Goal: Use online tool/utility: Utilize a website feature to perform a specific function

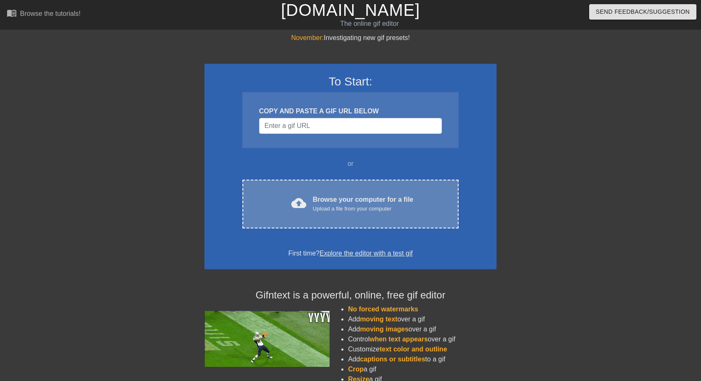
click at [379, 202] on div "Browse your computer for a file Upload a file from your computer" at bounding box center [363, 204] width 101 height 18
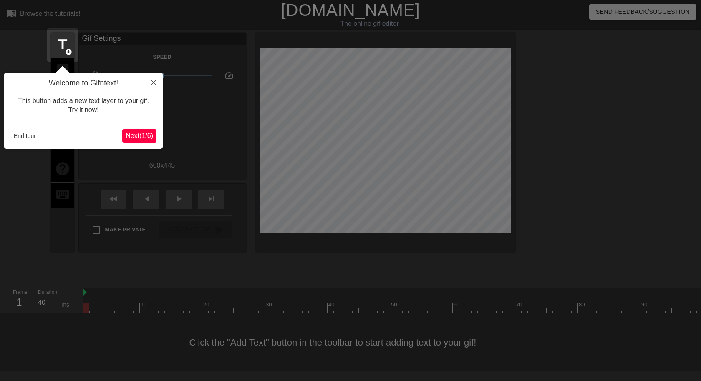
click at [154, 131] on button "Next ( 1 / 6 )" at bounding box center [139, 135] width 34 height 13
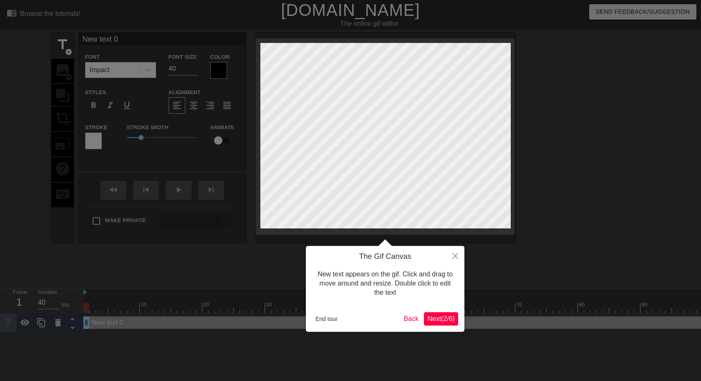
click at [137, 131] on div at bounding box center [350, 190] width 701 height 381
click at [462, 253] on button "Close" at bounding box center [455, 255] width 18 height 19
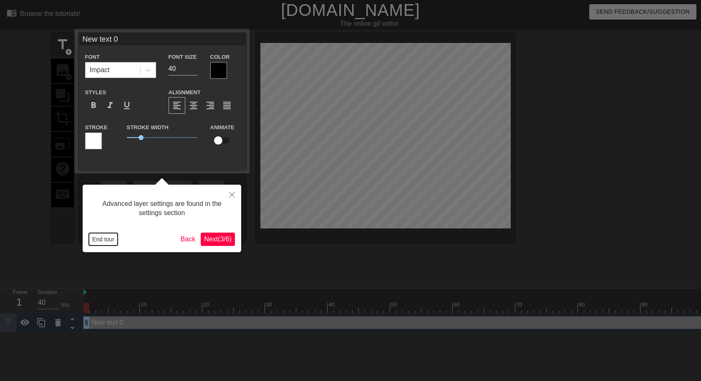
click at [109, 242] on button "End tour" at bounding box center [103, 239] width 29 height 13
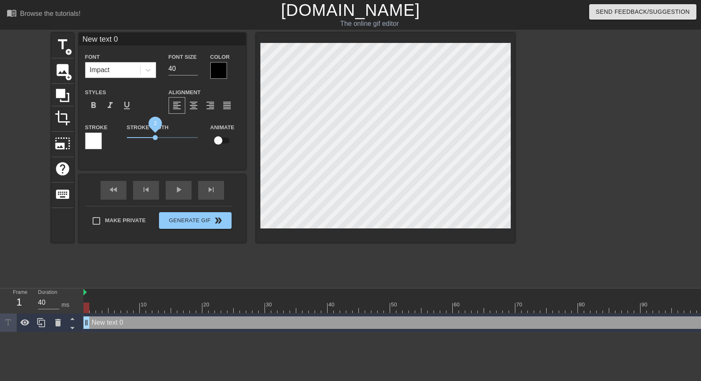
drag, startPoint x: 142, startPoint y: 137, endPoint x: 156, endPoint y: 137, distance: 13.4
click at [156, 137] on span "2" at bounding box center [155, 137] width 5 height 5
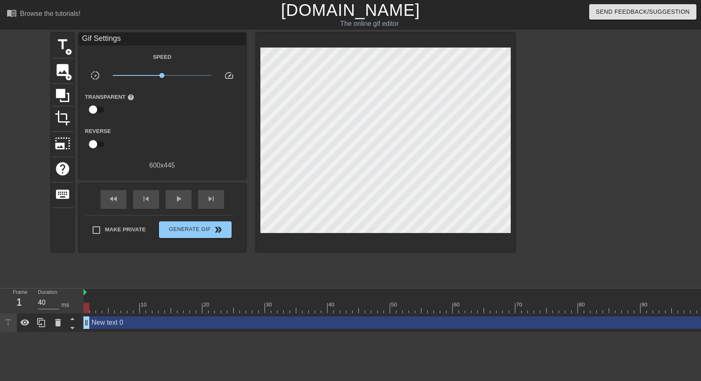
click at [164, 193] on div "fast_rewind skip_previous play_arrow skip_next" at bounding box center [162, 199] width 136 height 31
click at [174, 195] on span "play_arrow" at bounding box center [179, 199] width 10 height 10
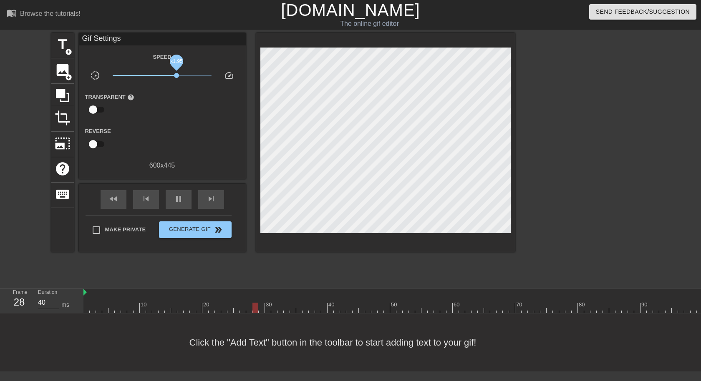
drag, startPoint x: 163, startPoint y: 77, endPoint x: 177, endPoint y: 78, distance: 13.8
click at [177, 78] on span "x1.95" at bounding box center [162, 76] width 99 height 10
click at [182, 203] on span "pause" at bounding box center [179, 199] width 10 height 10
click at [136, 290] on div at bounding box center [462, 293] width 758 height 8
drag, startPoint x: 136, startPoint y: 290, endPoint x: 127, endPoint y: 290, distance: 8.3
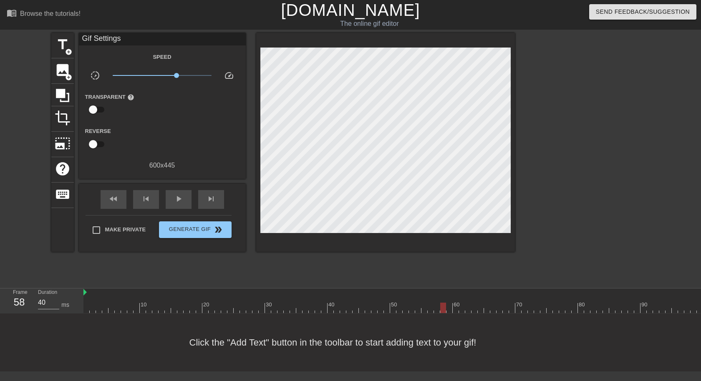
click at [135, 290] on div at bounding box center [462, 293] width 758 height 8
drag, startPoint x: 120, startPoint y: 291, endPoint x: 89, endPoint y: 296, distance: 31.3
click at [89, 296] on div at bounding box center [462, 293] width 758 height 8
drag, startPoint x: 92, startPoint y: 309, endPoint x: 80, endPoint y: 310, distance: 12.2
click at [80, 310] on div "Frame 1 Duration 40 ms 10 20 30 40 50 60 70 80 90 100 110 120" at bounding box center [350, 301] width 701 height 25
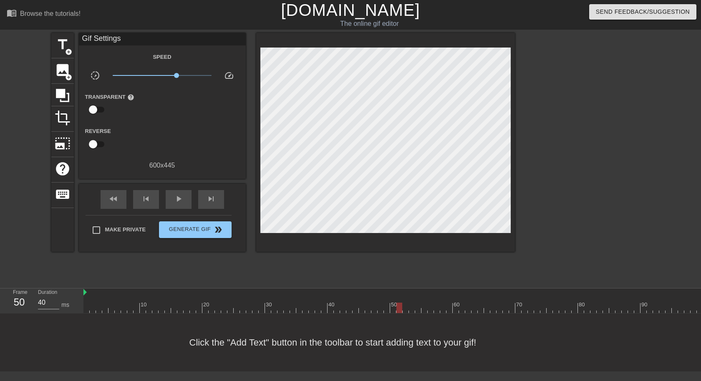
drag, startPoint x: 88, startPoint y: 309, endPoint x: 397, endPoint y: 308, distance: 308.9
click at [397, 308] on div at bounding box center [400, 308] width 6 height 10
drag, startPoint x: 397, startPoint y: 308, endPoint x: 520, endPoint y: 306, distance: 123.2
click at [520, 306] on div at bounding box center [462, 308] width 758 height 10
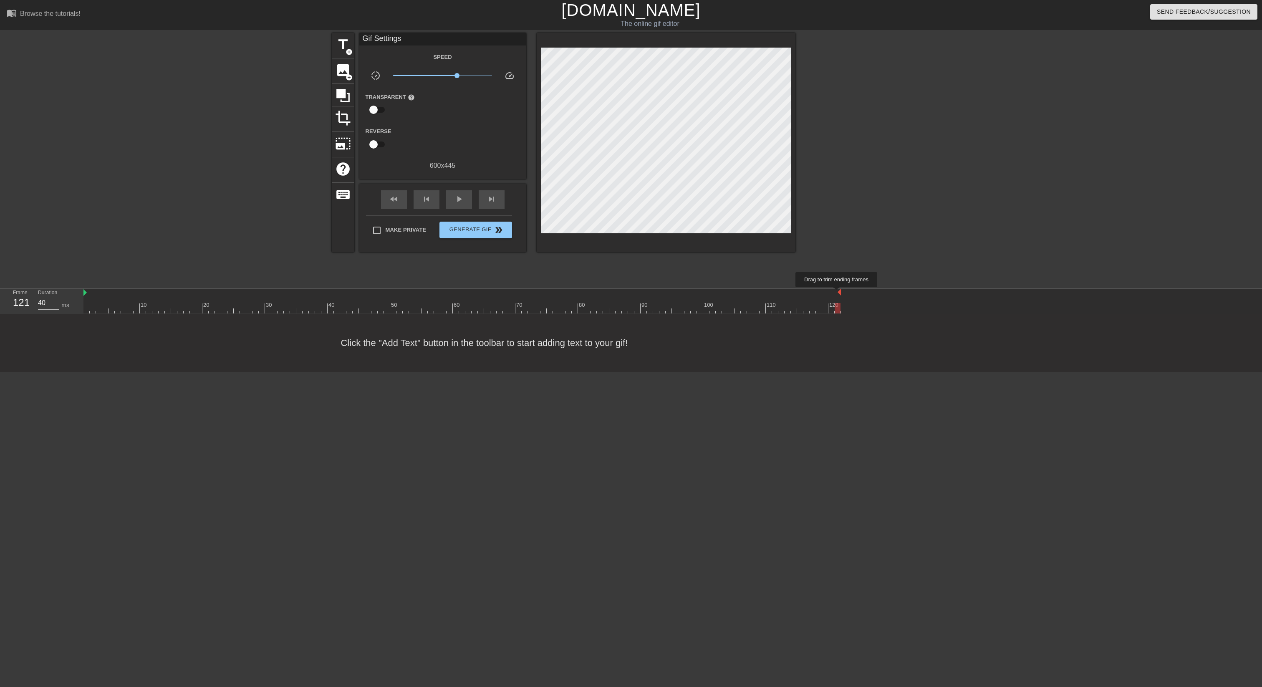
click at [701, 293] on img at bounding box center [839, 292] width 3 height 7
click at [701, 293] on div "10 20 30 40 50 60 70 80 90 100 110 120" at bounding box center [672, 301] width 1179 height 25
drag, startPoint x: 839, startPoint y: 293, endPoint x: 551, endPoint y: 311, distance: 288.6
click at [551, 311] on div "10 20 30 40 50 60 70 80 90 100 110 120" at bounding box center [462, 301] width 758 height 25
click at [460, 293] on div at bounding box center [318, 293] width 470 height 8
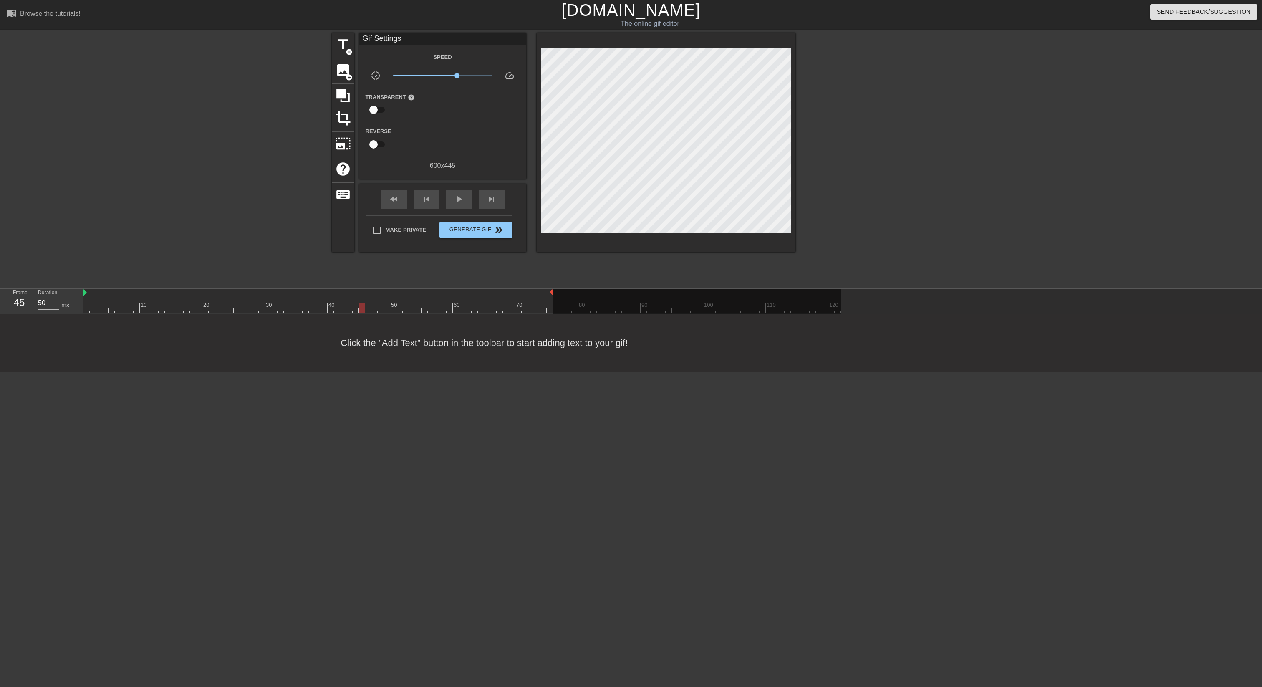
drag, startPoint x: 483, startPoint y: 307, endPoint x: 287, endPoint y: 305, distance: 195.8
click at [289, 304] on div at bounding box center [462, 308] width 758 height 10
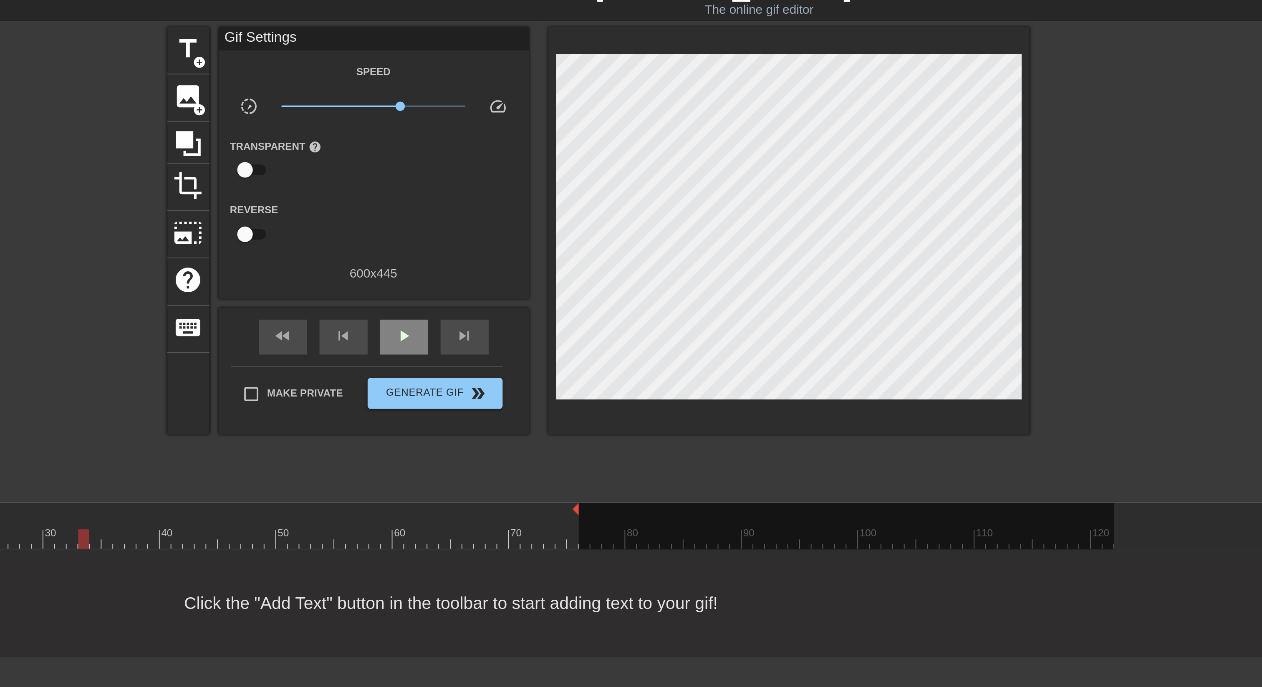
click at [457, 196] on span "play_arrow" at bounding box center [459, 199] width 10 height 10
drag, startPoint x: 552, startPoint y: 292, endPoint x: 536, endPoint y: 296, distance: 17.0
click at [536, 296] on div "10 20 30 40 50 60 70 80 90 100 110 120" at bounding box center [462, 301] width 758 height 25
drag, startPoint x: 533, startPoint y: 294, endPoint x: 521, endPoint y: 294, distance: 12.1
drag, startPoint x: 520, startPoint y: 293, endPoint x: 528, endPoint y: 293, distance: 7.5
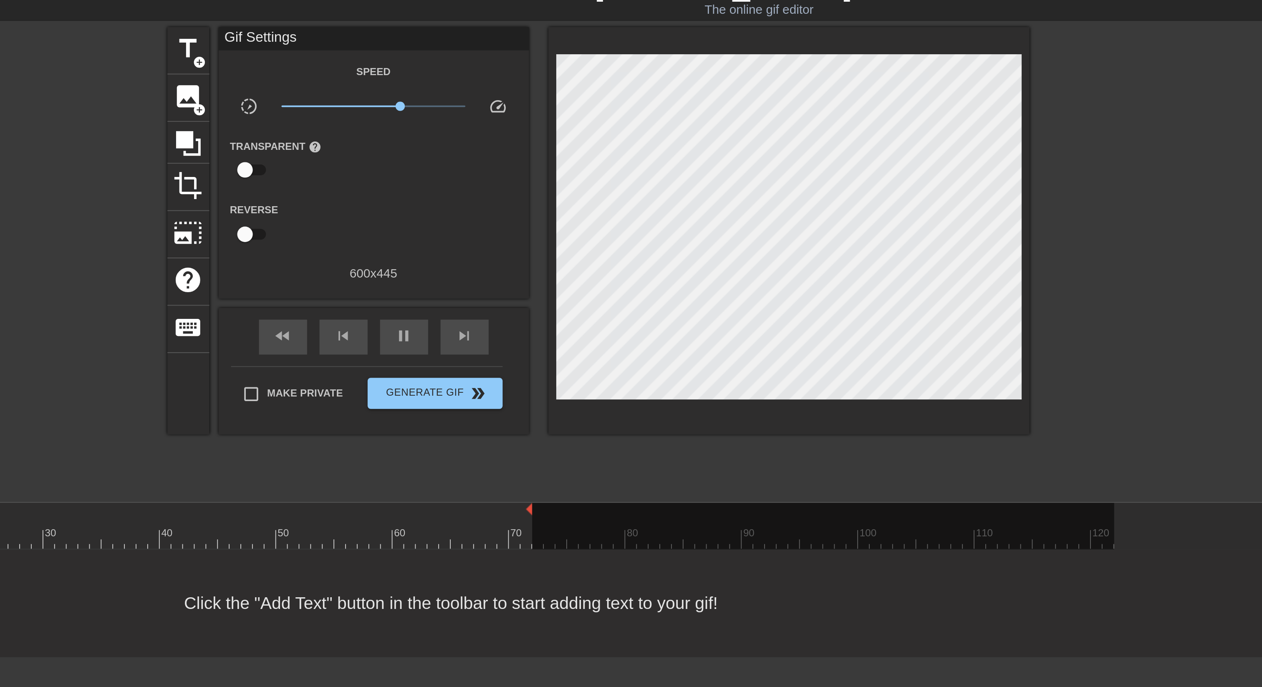
click at [528, 293] on div "10 20 30 40 50 60 70 80 90 100 110 120" at bounding box center [462, 301] width 758 height 25
drag, startPoint x: 527, startPoint y: 291, endPoint x: 542, endPoint y: 291, distance: 15.0
click at [543, 291] on div "10 20 30 40 50 60 70 80 90 100 110 120" at bounding box center [462, 301] width 758 height 25
drag, startPoint x: 454, startPoint y: 76, endPoint x: 445, endPoint y: 76, distance: 8.8
click at [445, 76] on span "x1.11" at bounding box center [442, 76] width 99 height 10
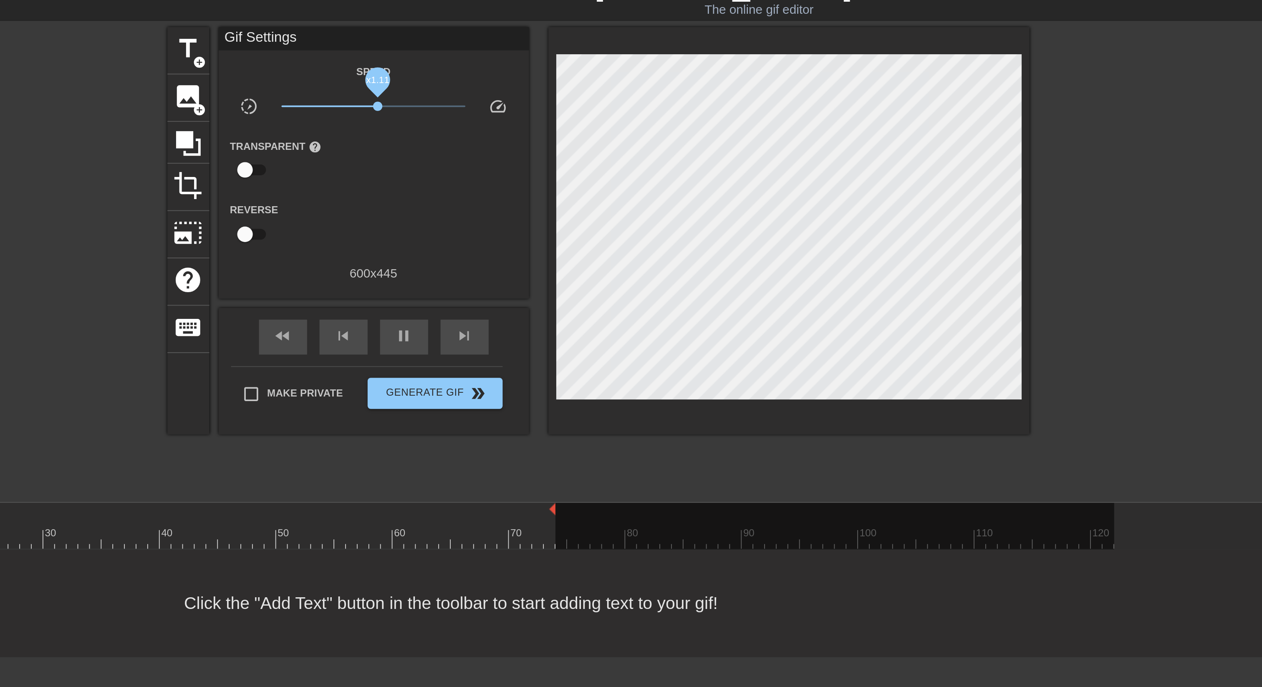
click at [445, 76] on span "x1.11" at bounding box center [444, 75] width 5 height 5
drag, startPoint x: 539, startPoint y: 292, endPoint x: 545, endPoint y: 292, distance: 5.9
click at [542, 293] on div "10 20 30 40 50 60 70 80 90 100 110 120" at bounding box center [462, 301] width 758 height 25
drag, startPoint x: 542, startPoint y: 293, endPoint x: 553, endPoint y: 293, distance: 10.4
click at [553, 293] on div at bounding box center [691, 301] width 301 height 25
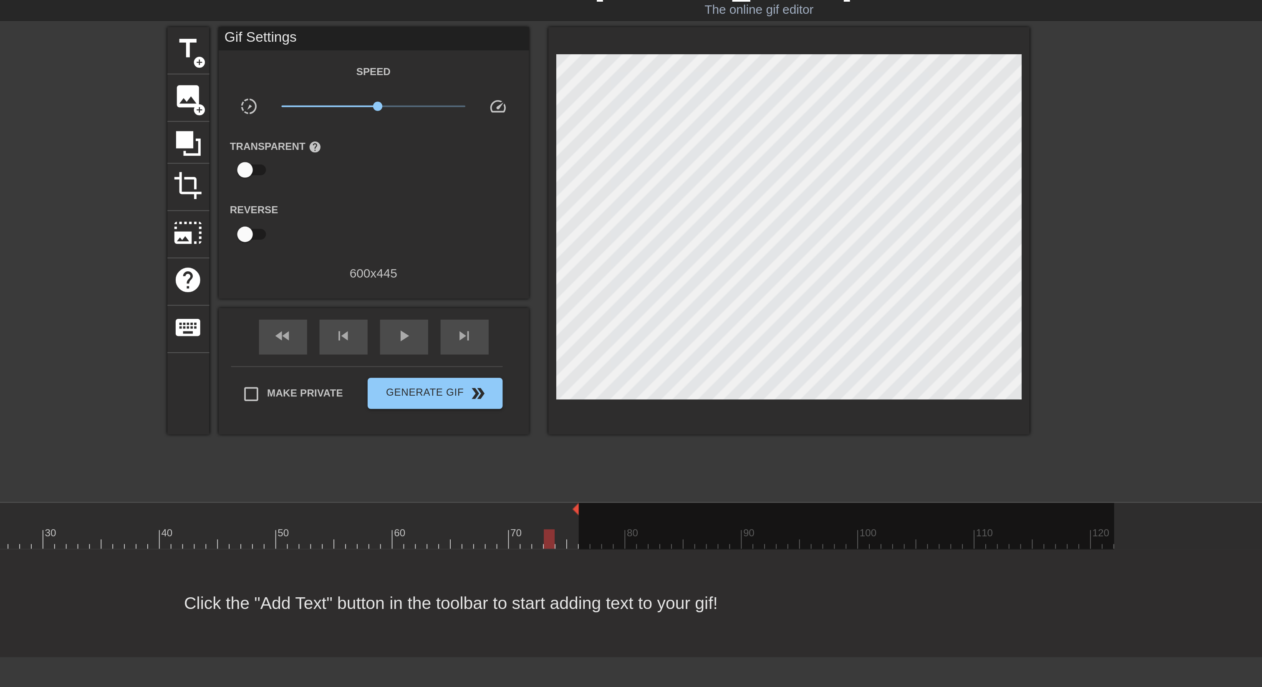
drag, startPoint x: 540, startPoint y: 291, endPoint x: 551, endPoint y: 291, distance: 11.3
click at [453, 199] on div "play_arrow" at bounding box center [459, 199] width 26 height 19
drag, startPoint x: 551, startPoint y: 293, endPoint x: 546, endPoint y: 292, distance: 4.6
click at [546, 292] on div "10 20 30 40 50 60 70 80 90 100 110 120" at bounding box center [462, 301] width 758 height 25
drag, startPoint x: 546, startPoint y: 291, endPoint x: 529, endPoint y: 291, distance: 16.3
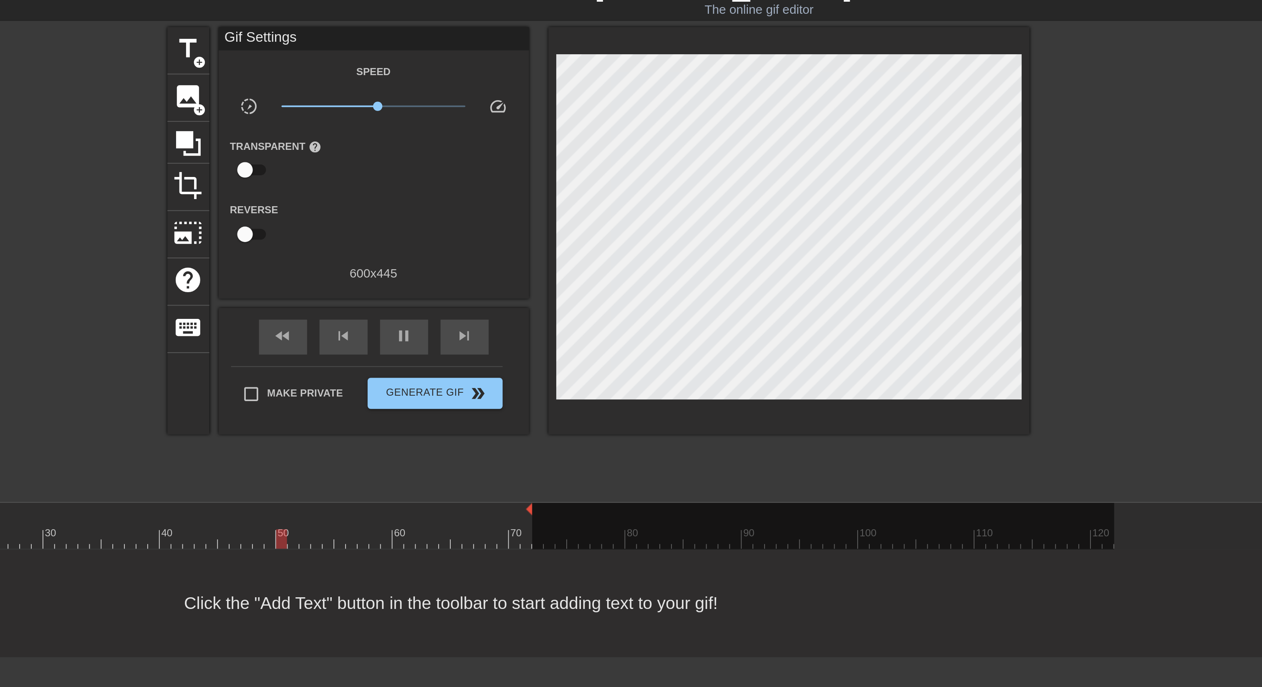
click at [529, 291] on div "10 20 30 40 50 60 70 80 90 100 110 120" at bounding box center [462, 301] width 758 height 25
drag, startPoint x: 529, startPoint y: 291, endPoint x: 510, endPoint y: 291, distance: 19.2
click at [510, 291] on div "10 20 30 40 50 60 70 80 90 100 110 120" at bounding box center [462, 301] width 758 height 25
click at [498, 298] on div at bounding box center [500, 302] width 6 height 10
drag, startPoint x: 527, startPoint y: 292, endPoint x: 512, endPoint y: 294, distance: 14.8
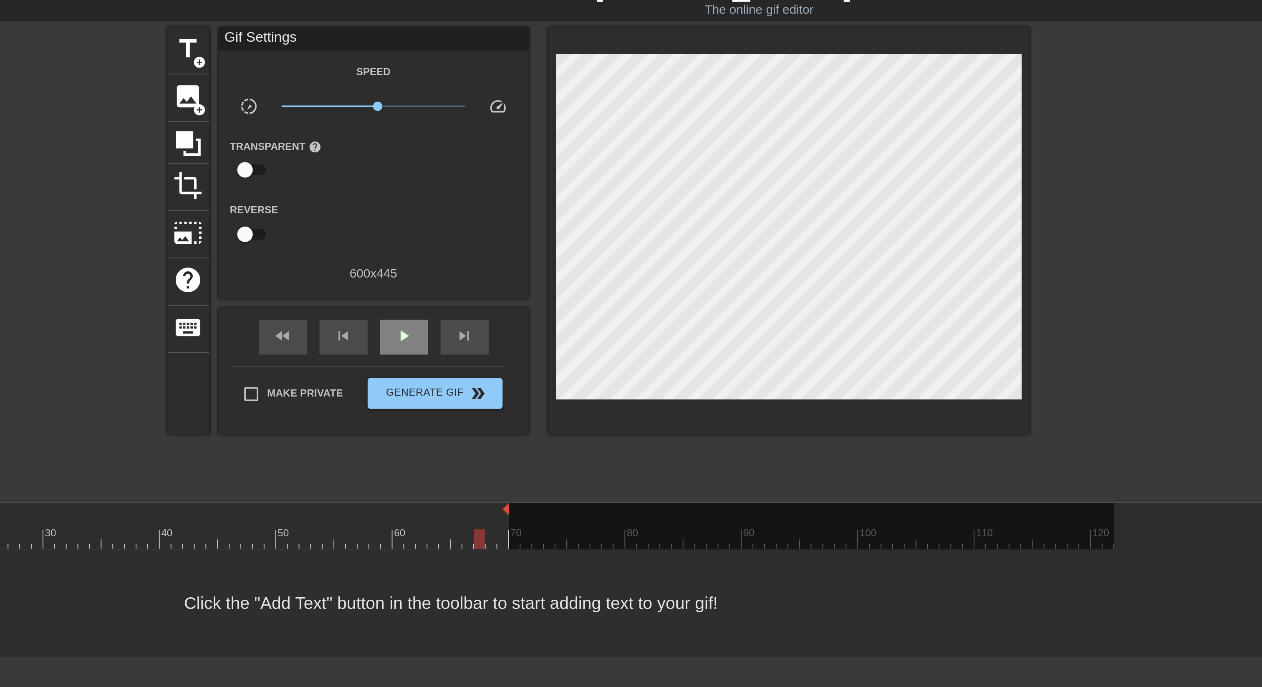
click at [466, 202] on div "play_arrow" at bounding box center [459, 199] width 26 height 19
drag, startPoint x: 514, startPoint y: 293, endPoint x: 500, endPoint y: 293, distance: 13.4
drag, startPoint x: 500, startPoint y: 293, endPoint x: 477, endPoint y: 294, distance: 23.0
click at [477, 294] on div "10 20 30 40 50 60 70 80 90 100 110 120" at bounding box center [462, 301] width 758 height 25
drag, startPoint x: 477, startPoint y: 292, endPoint x: 485, endPoint y: 292, distance: 7.9
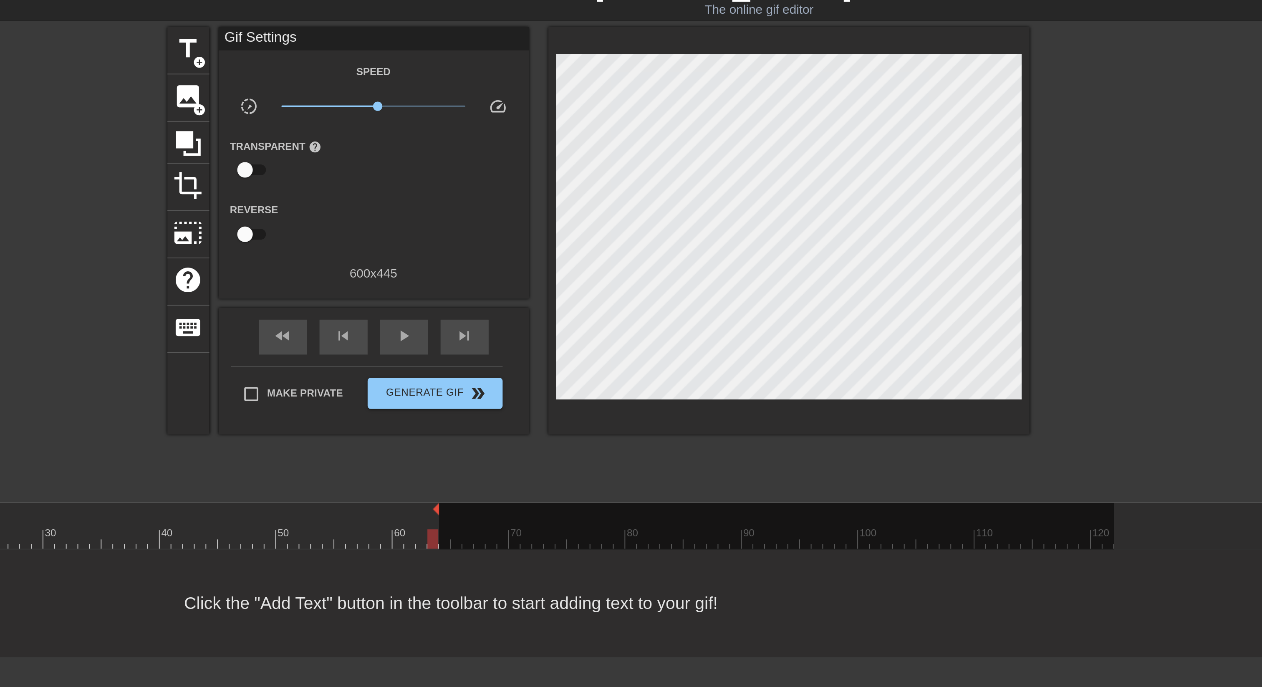
click at [485, 292] on div at bounding box center [659, 301] width 363 height 25
click at [474, 292] on div at bounding box center [280, 293] width 394 height 8
click at [478, 292] on div at bounding box center [659, 301] width 363 height 25
drag, startPoint x: 476, startPoint y: 292, endPoint x: 485, endPoint y: 292, distance: 8.8
click at [485, 292] on div "10 20 30 40 50 60 70 80 90 100 110 120" at bounding box center [462, 301] width 758 height 25
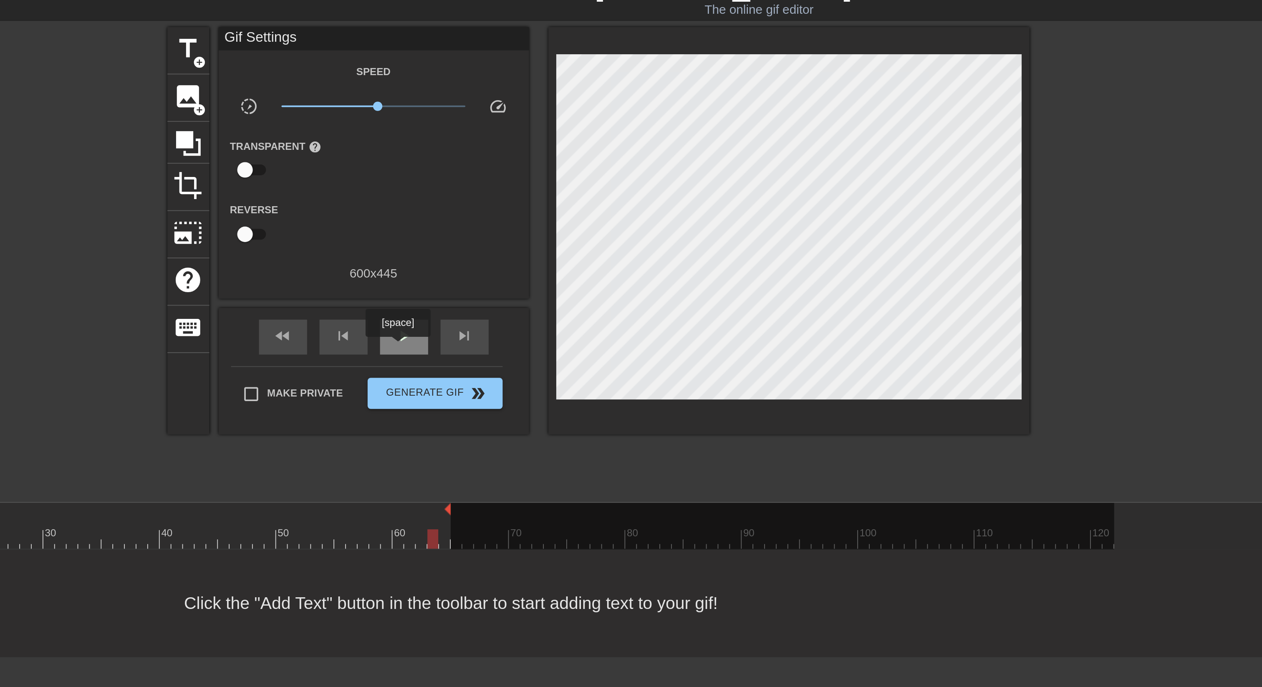
click at [457, 205] on div "play_arrow" at bounding box center [459, 199] width 26 height 19
click at [484, 292] on div at bounding box center [662, 301] width 357 height 25
drag, startPoint x: 482, startPoint y: 292, endPoint x: 491, endPoint y: 290, distance: 9.7
click at [464, 208] on div "play_arrow" at bounding box center [459, 199] width 26 height 19
drag, startPoint x: 495, startPoint y: 293, endPoint x: 489, endPoint y: 293, distance: 5.8
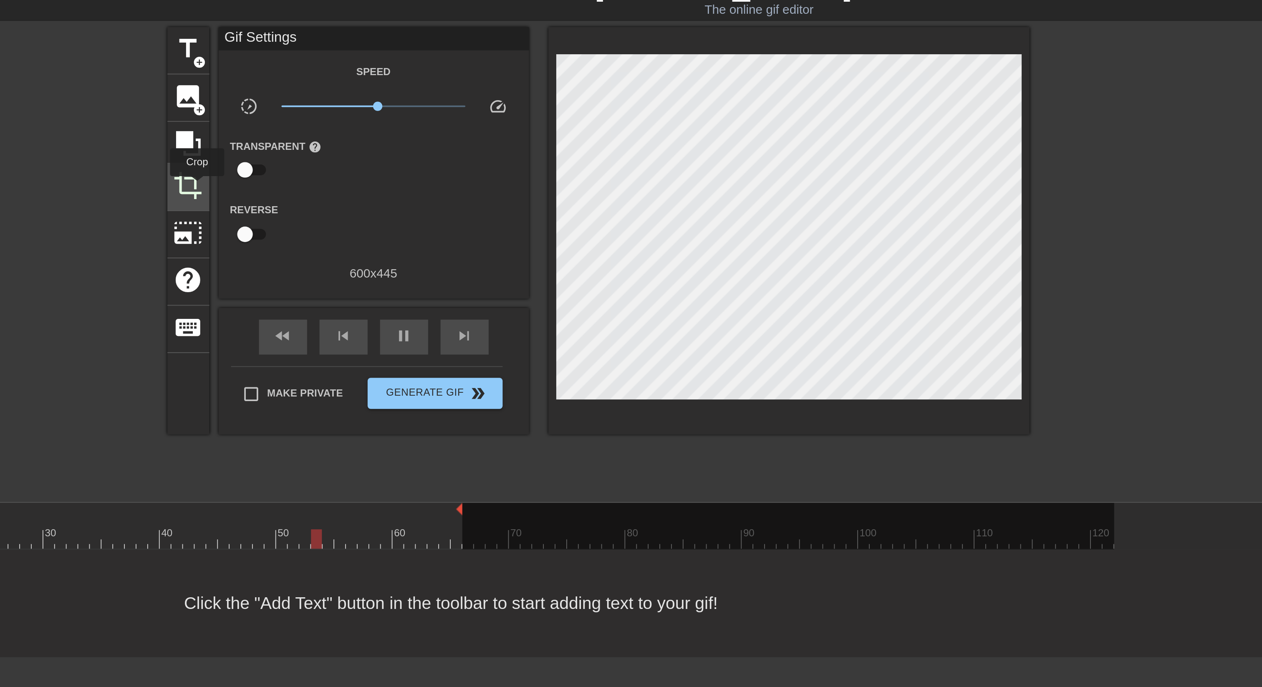
click at [348, 119] on span "crop" at bounding box center [343, 118] width 16 height 16
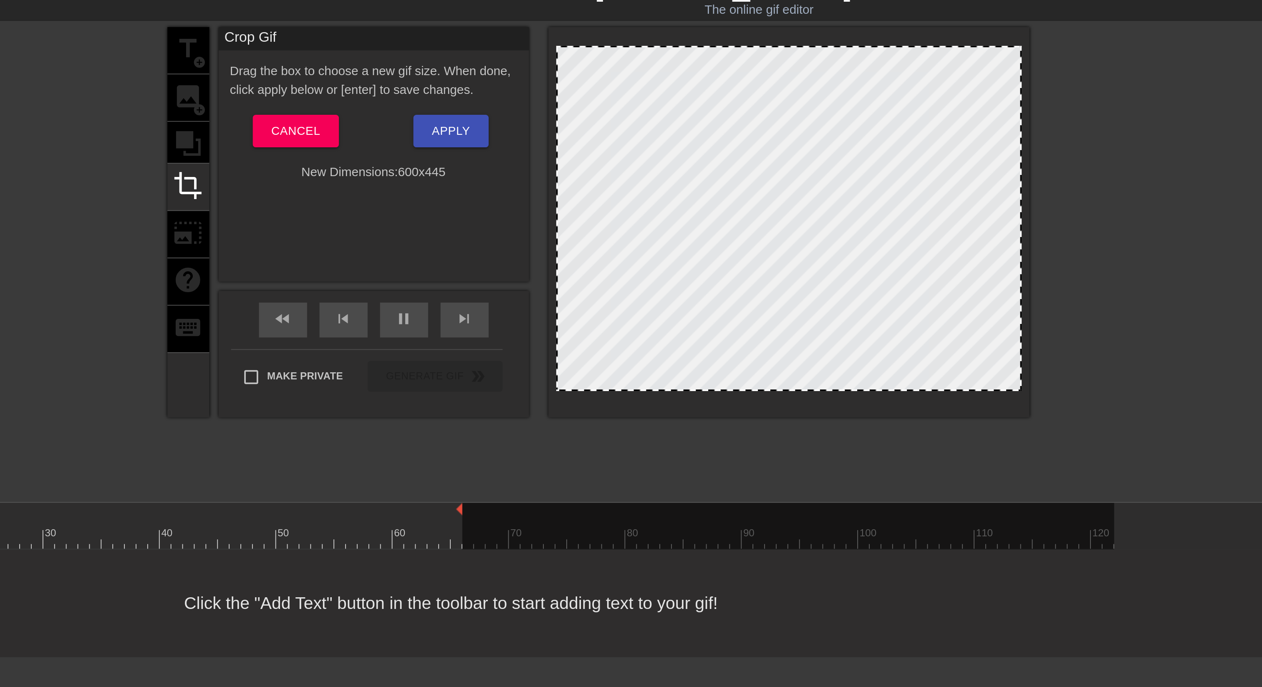
drag, startPoint x: 541, startPoint y: 136, endPoint x: 531, endPoint y: 145, distance: 13.3
click at [531, 145] on div "title add_circle image add_circle crop photo_size_select_large help keyboard Cr…" at bounding box center [564, 138] width 464 height 210
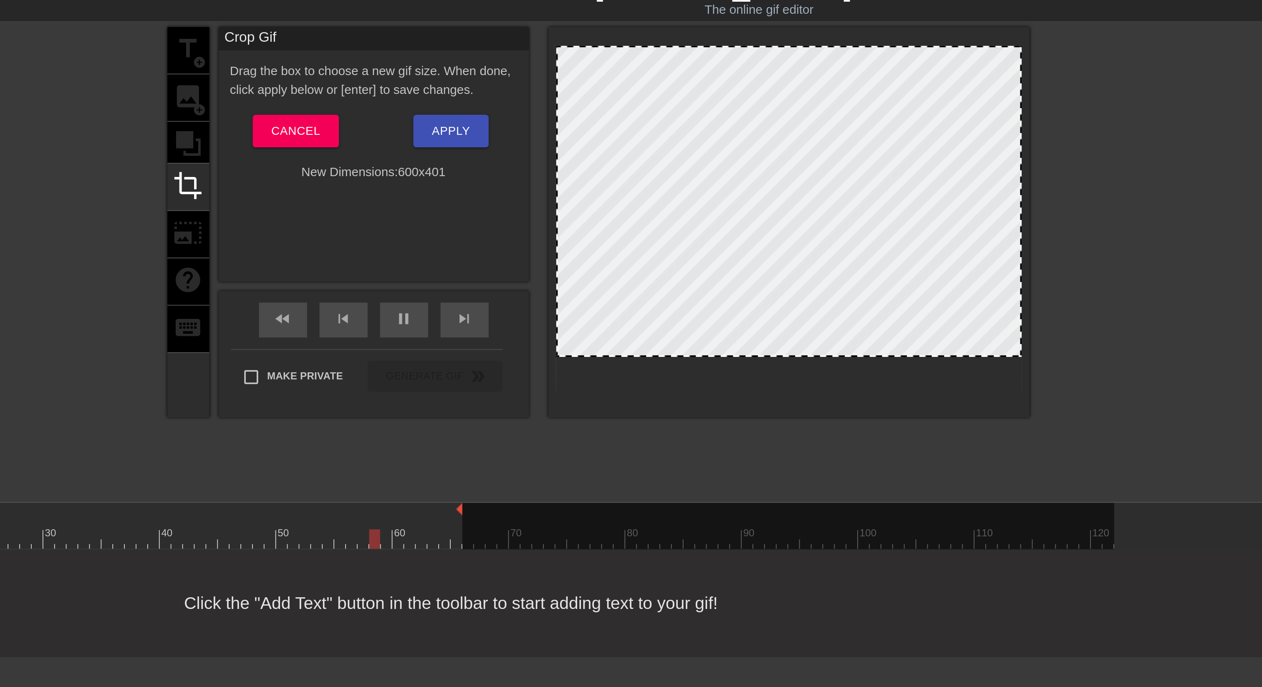
drag, startPoint x: 666, startPoint y: 228, endPoint x: 674, endPoint y: 210, distance: 20.2
click at [674, 210] on div at bounding box center [666, 209] width 249 height 4
click at [485, 89] on span "Apply" at bounding box center [484, 88] width 20 height 11
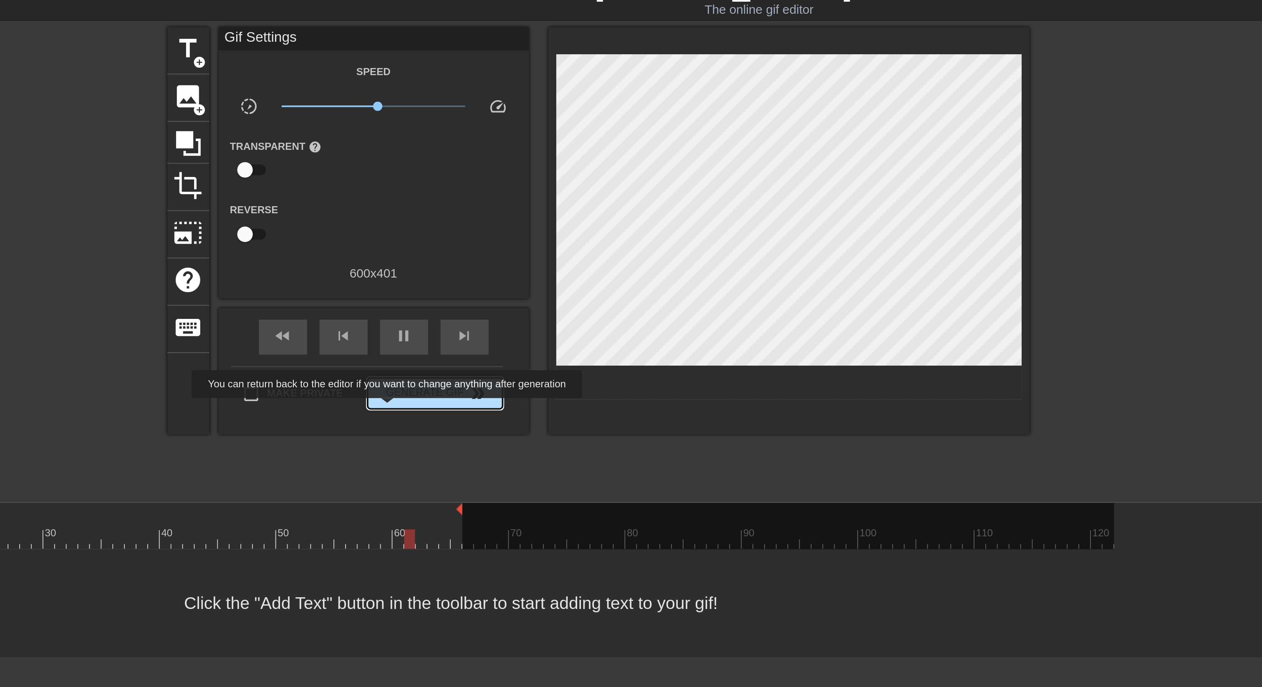
type input "40"
click at [460, 231] on span "Generate Gif double_arrow" at bounding box center [476, 230] width 66 height 10
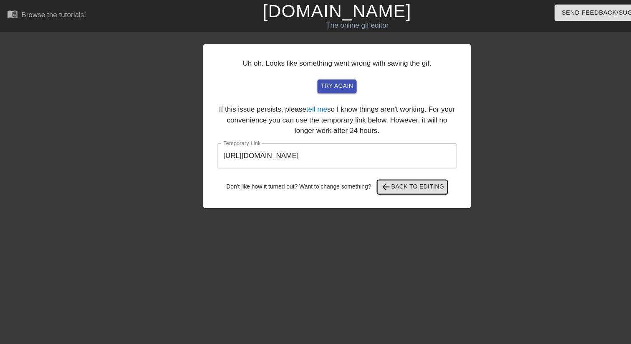
click at [384, 173] on span "arrow_back Back to Editing" at bounding box center [386, 175] width 60 height 10
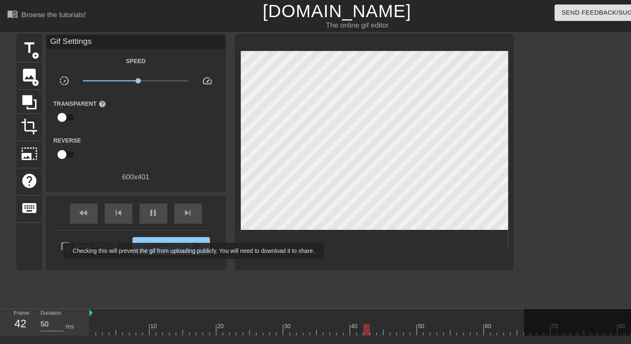
type input "40"
click at [61, 233] on input "Make Private" at bounding box center [62, 231] width 18 height 18
checkbox input "true"
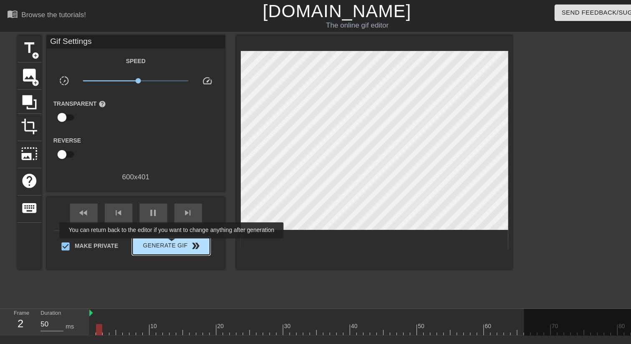
type input "40"
click at [167, 228] on span "Generate Gif double_arrow" at bounding box center [160, 230] width 66 height 10
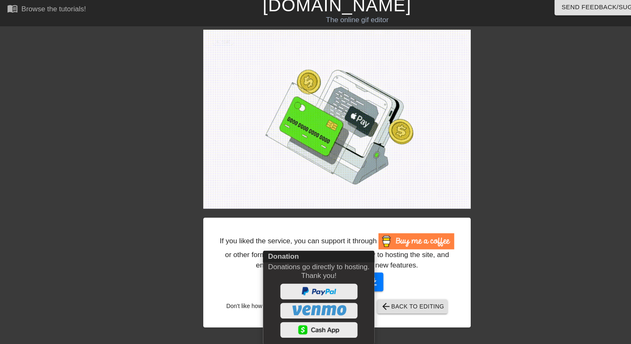
click at [361, 278] on div at bounding box center [315, 172] width 631 height 344
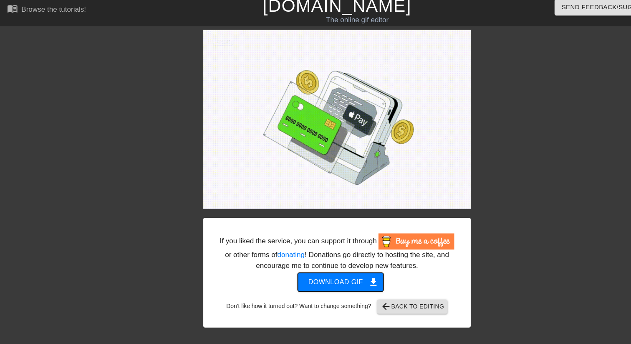
click at [351, 273] on span "get_app" at bounding box center [349, 269] width 10 height 10
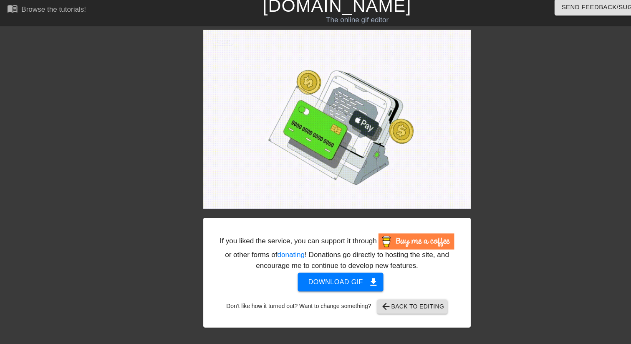
click at [0, 153] on div "If you liked the service, you can support it through or other forms of donating…" at bounding box center [315, 172] width 631 height 278
click at [0, 143] on div "If you liked the service, you can support it through or other forms of donating…" at bounding box center [315, 172] width 631 height 278
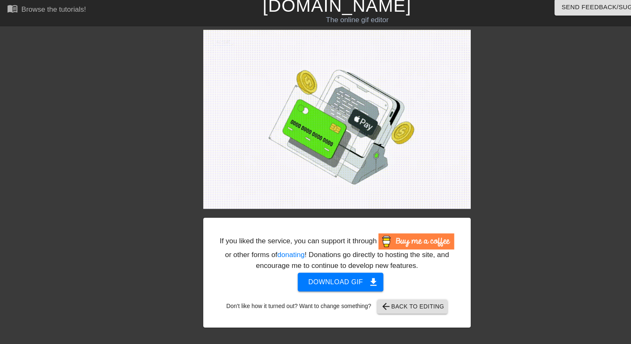
click at [0, 140] on div "If you liked the service, you can support it through or other forms of donating…" at bounding box center [315, 172] width 631 height 278
